Goal: Task Accomplishment & Management: Manage account settings

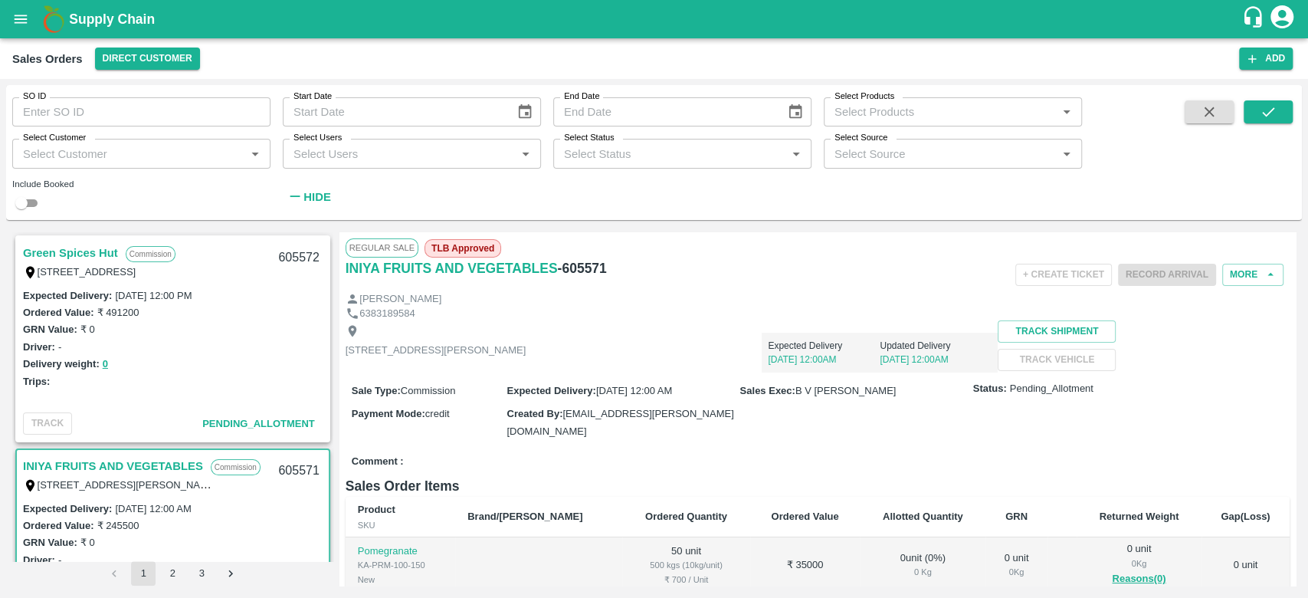
click at [75, 252] on link "Green Spices Hut" at bounding box center [70, 253] width 95 height 20
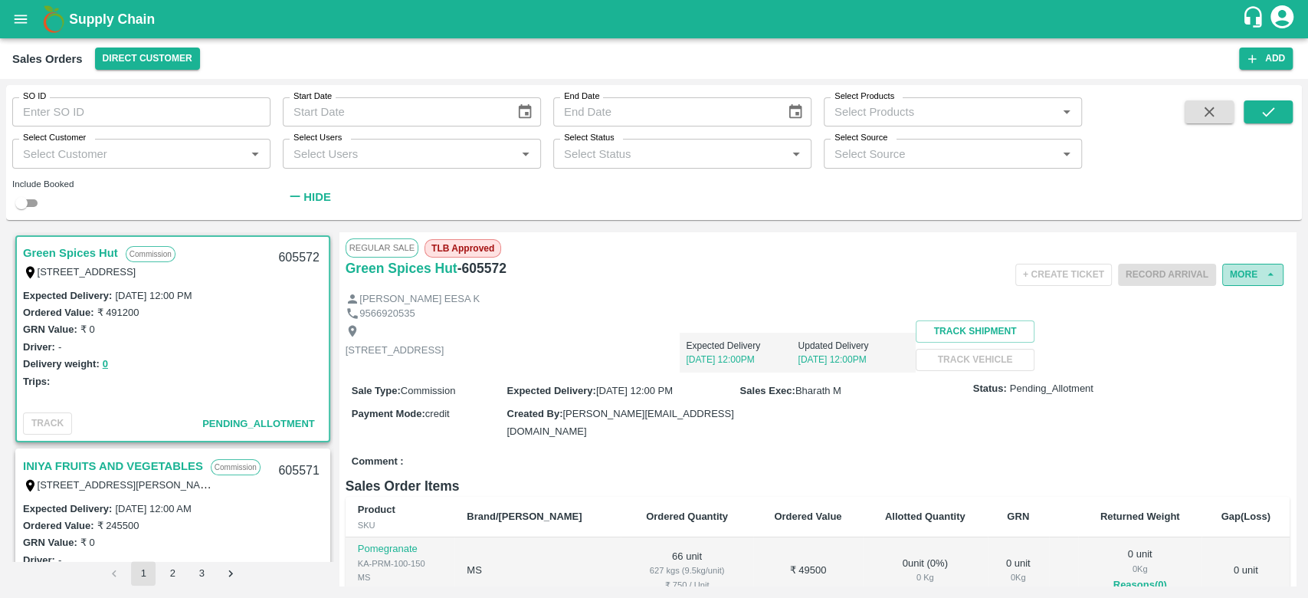
click at [1224, 277] on button "More" at bounding box center [1252, 275] width 61 height 22
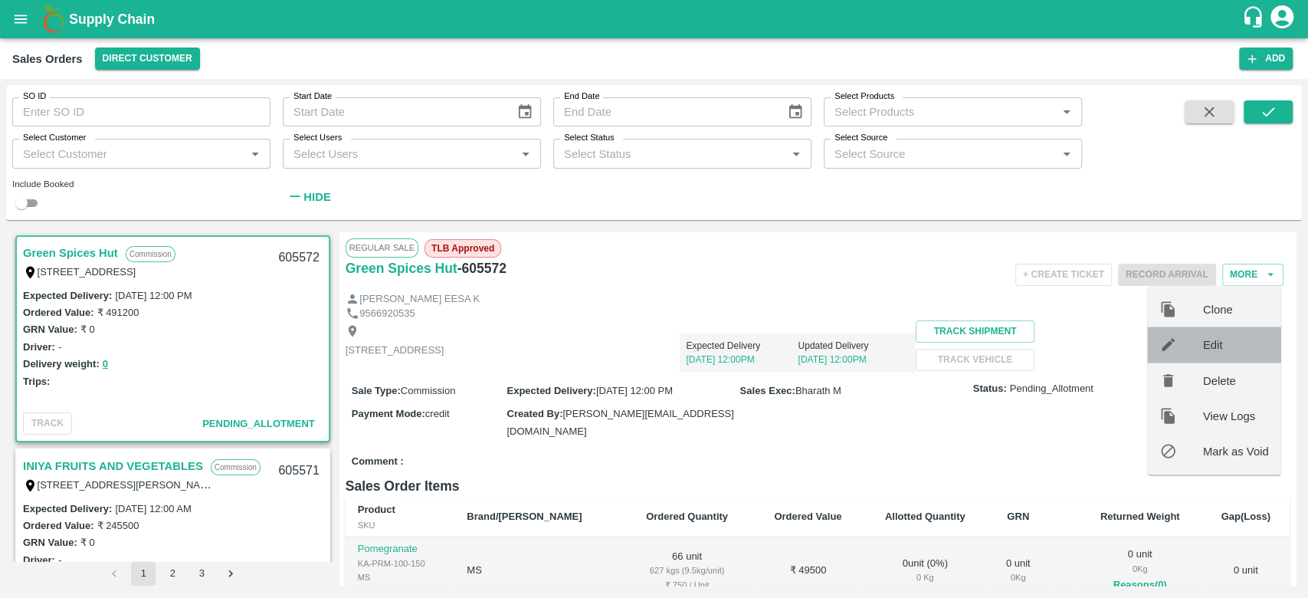
click at [1195, 345] on div at bounding box center [1181, 344] width 43 height 17
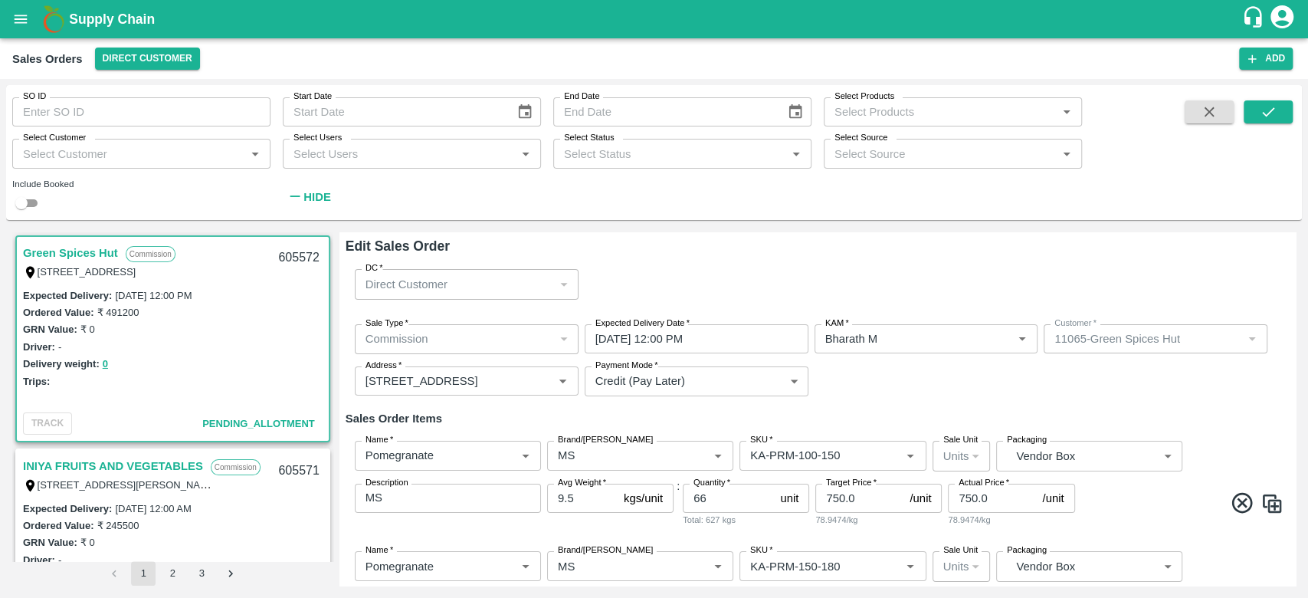
click at [673, 328] on label "Expected Delivery Date   *" at bounding box center [642, 323] width 94 height 12
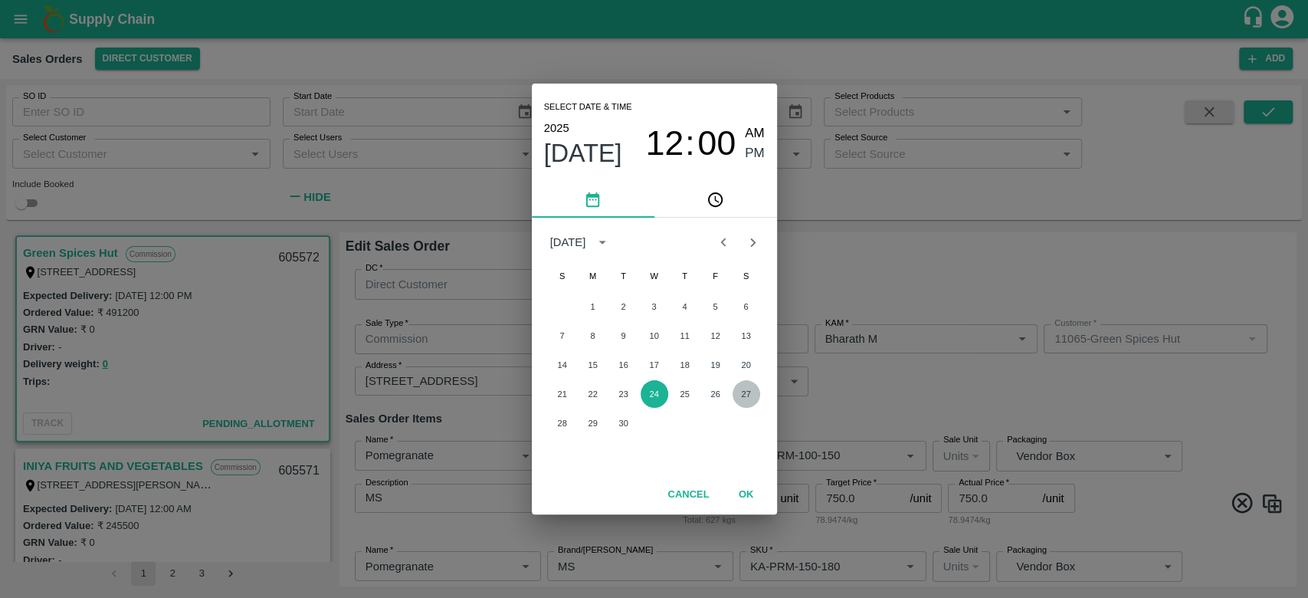
click at [746, 394] on button "27" at bounding box center [746, 394] width 28 height 28
type input "[DATE] 12:00 PM"
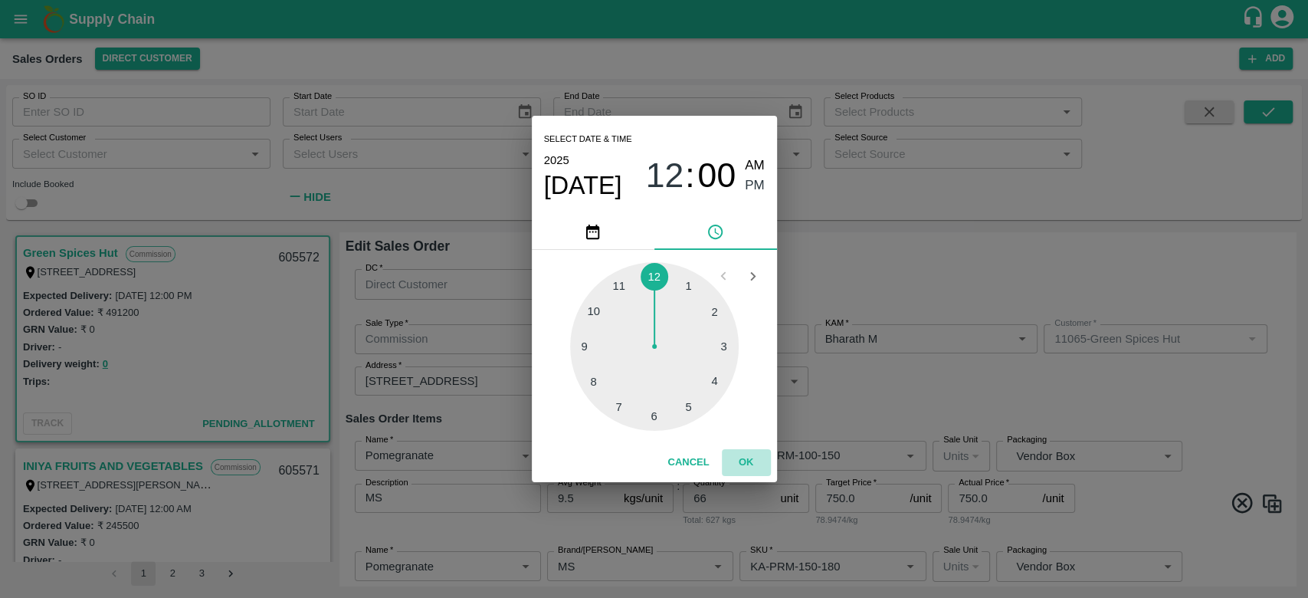
click at [744, 458] on button "OK" at bounding box center [746, 462] width 49 height 27
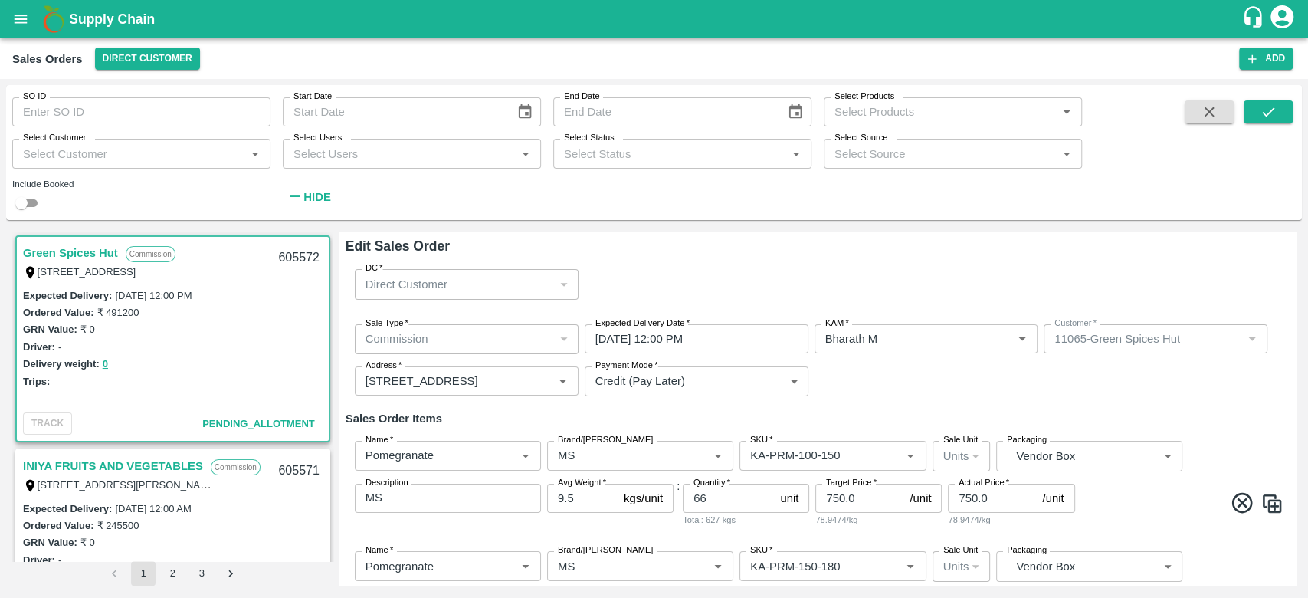
scroll to position [653, 0]
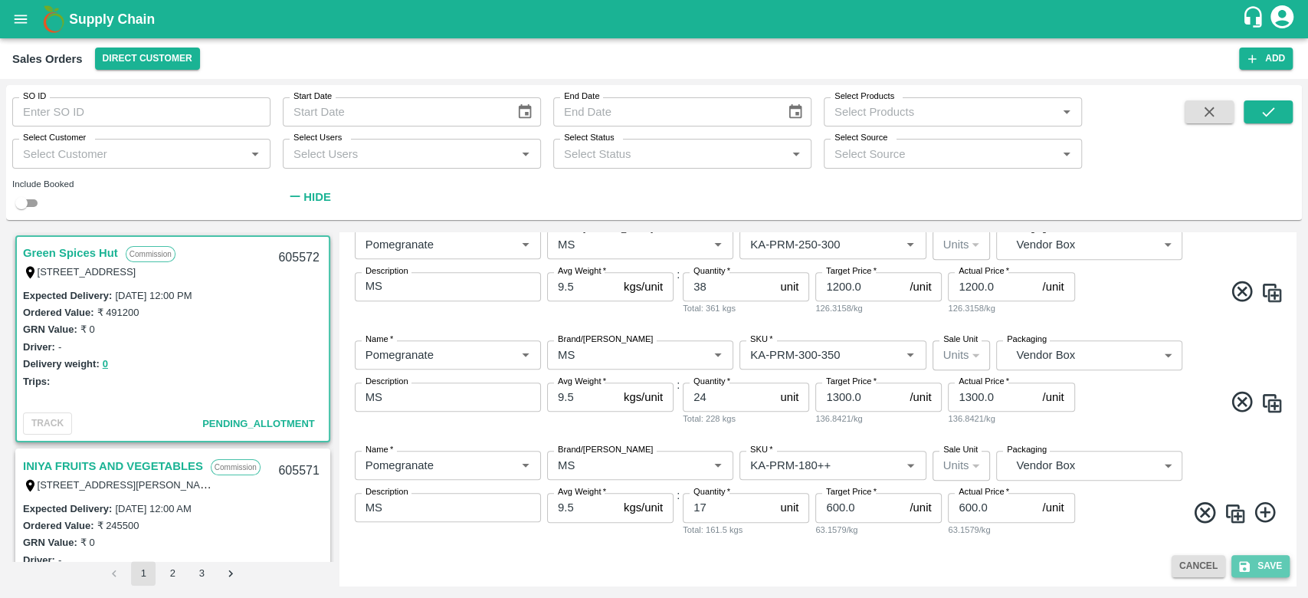
click at [1269, 568] on button "Save" at bounding box center [1260, 566] width 58 height 22
